Goal: Information Seeking & Learning: Check status

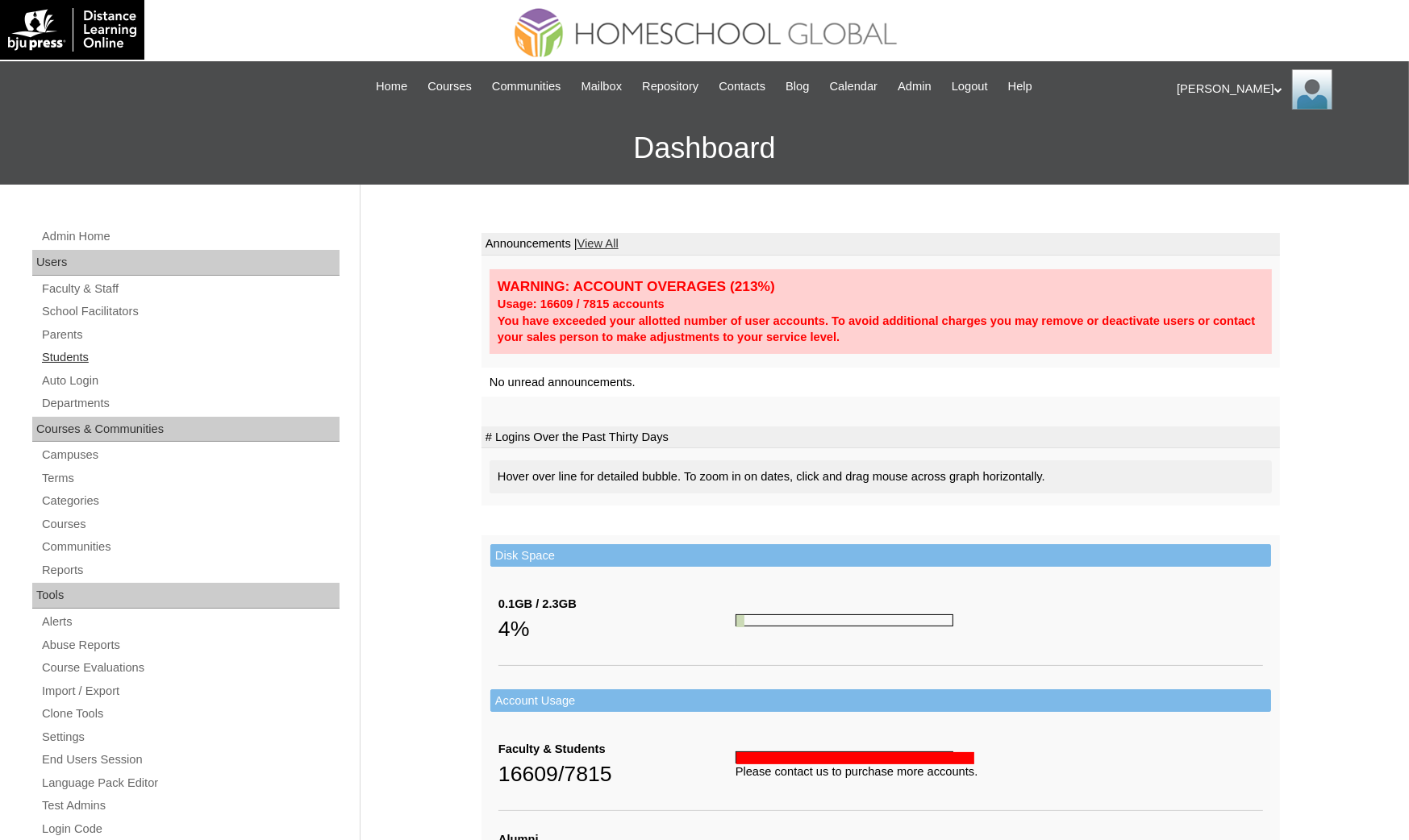
click at [115, 360] on link "Students" at bounding box center [190, 358] width 299 height 20
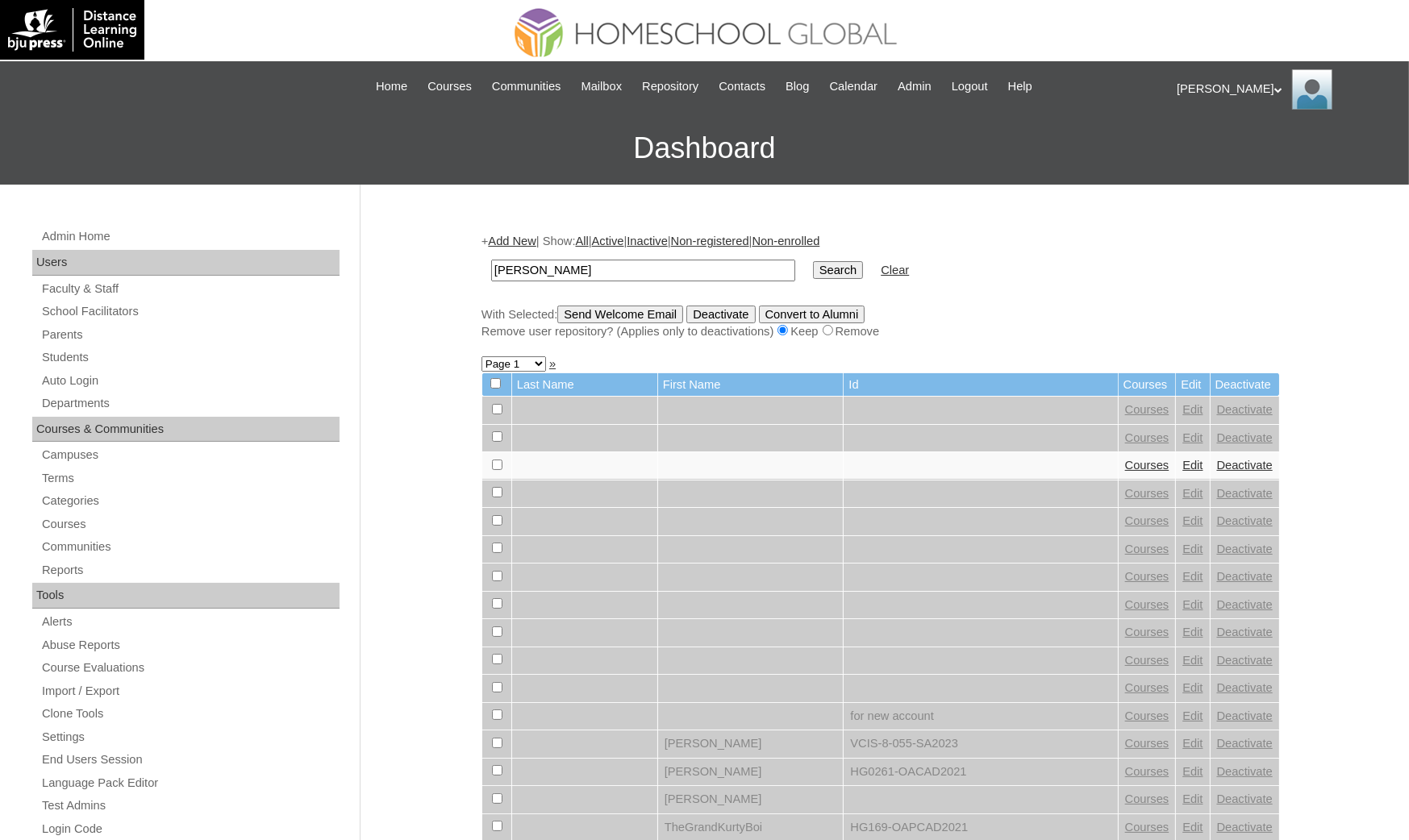
type input "[PERSON_NAME]"
click at [813, 261] on input "Search" at bounding box center [838, 269] width 50 height 18
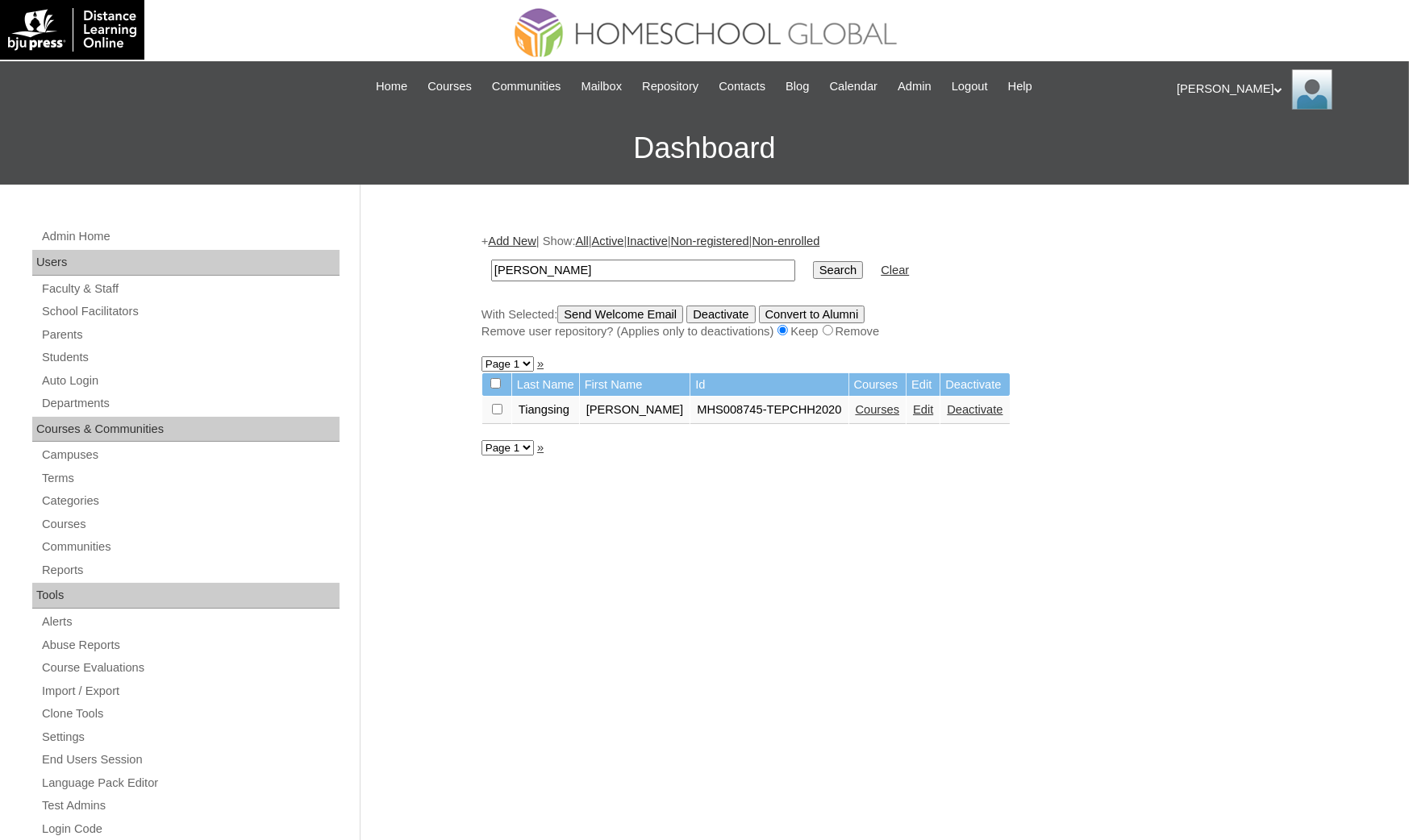
click at [856, 403] on link "Courses" at bounding box center [878, 410] width 44 height 13
